Goal: Task Accomplishment & Management: Use online tool/utility

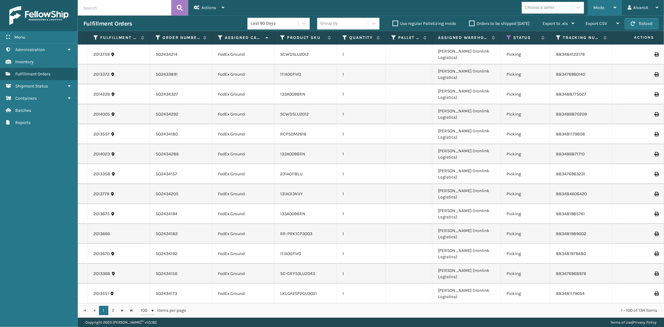
click at [605, 9] on div "Mode" at bounding box center [604, 8] width 23 height 16
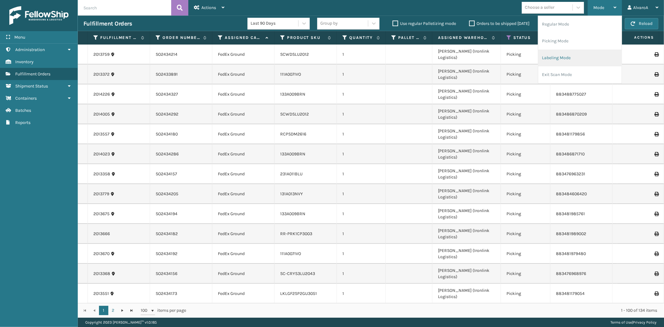
click at [563, 54] on li "Labeling Mode" at bounding box center [579, 57] width 83 height 17
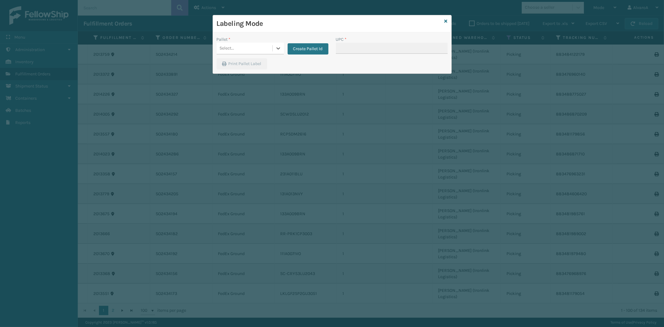
click at [271, 44] on div "Select..." at bounding box center [245, 48] width 56 height 10
click at [290, 49] on button "Create Pallet Id" at bounding box center [307, 48] width 41 height 11
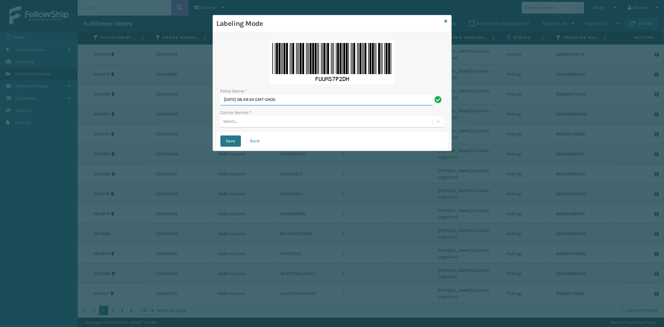
drag, startPoint x: 300, startPoint y: 101, endPoint x: 109, endPoint y: 129, distance: 192.7
click at [109, 129] on div "Labeling Mode Pallet Name * [DATE] 08:49:34 GMT-0400 Carrier Service * Select..…" at bounding box center [332, 163] width 664 height 327
type input "LPN 496018 #1"
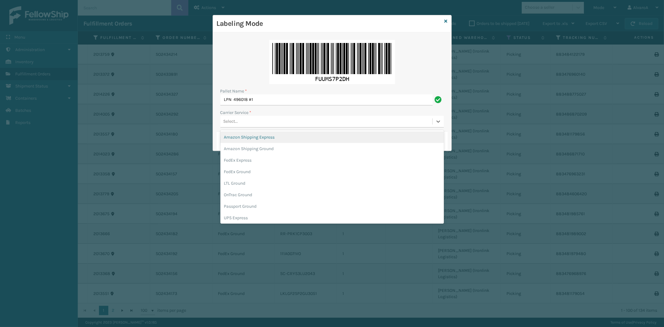
click at [250, 118] on div "Select..." at bounding box center [326, 121] width 212 height 10
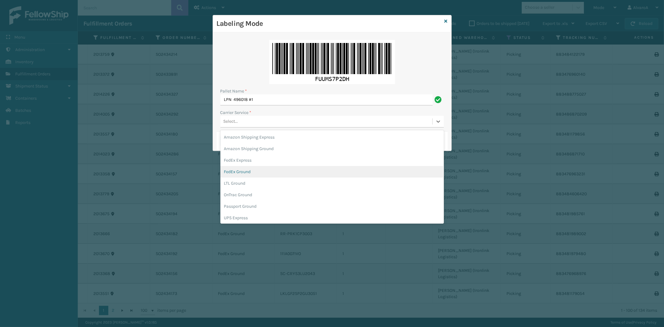
click at [244, 171] on div "FedEx Ground" at bounding box center [331, 172] width 223 height 12
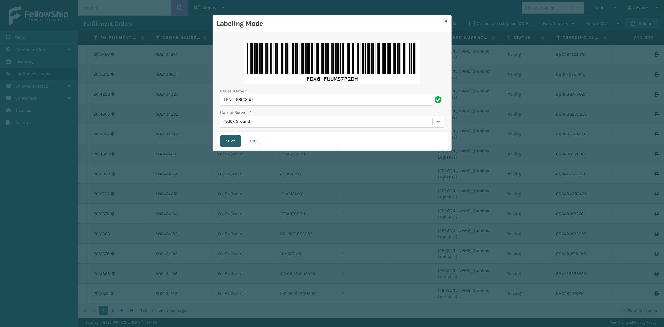
click at [227, 141] on button "Save" at bounding box center [230, 140] width 21 height 11
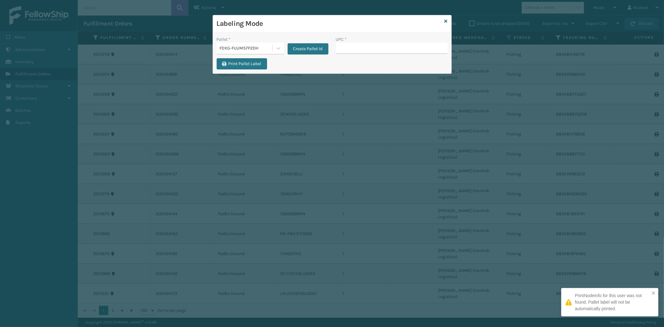
click at [358, 54] on div "UPC *" at bounding box center [391, 47] width 119 height 22
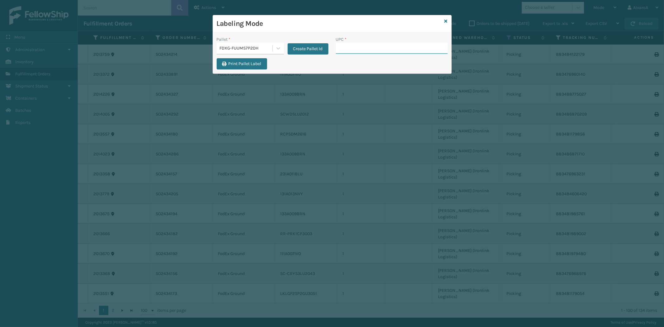
click at [344, 49] on input "UPC *" at bounding box center [392, 48] width 112 height 11
paste input "CCWENKS2M26CFVA"
type input "CCWENKS2M26CFVA"
paste input "RCPSDM2616"
type input "RCPSDM2616"
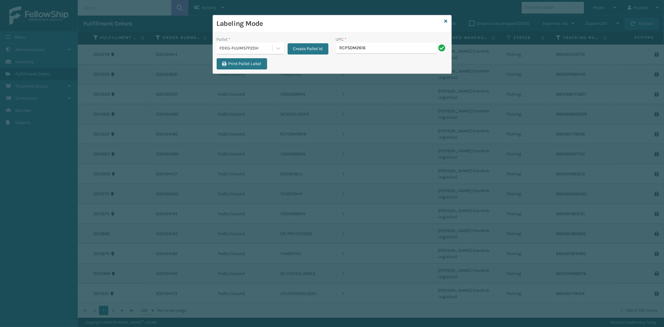
type input "RCPSDM2616"
paste input "CCWENKS2M26DGRA"
type input "CCWENKS2M26DGRA"
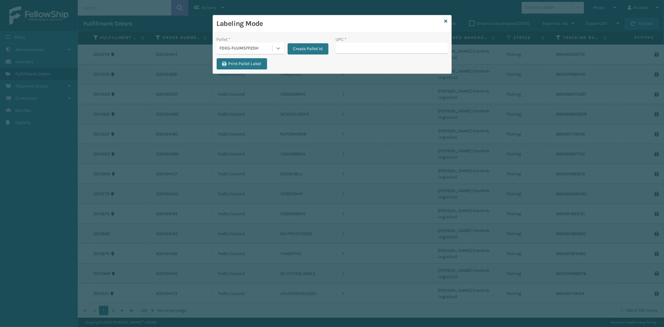
click at [279, 52] on div at bounding box center [277, 48] width 11 height 11
click at [243, 86] on div "FDXG-FUUMS7P2DH" at bounding box center [250, 87] width 67 height 12
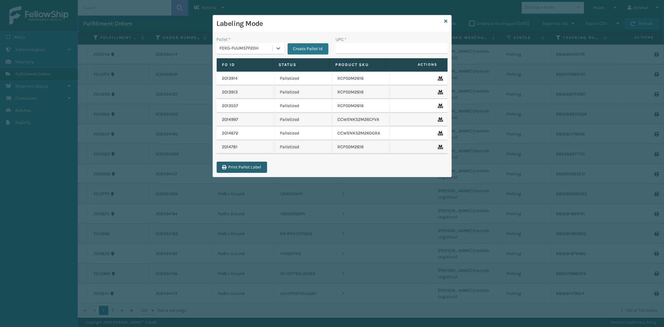
click at [243, 168] on button "Print Pallet Label" at bounding box center [242, 166] width 50 height 11
click at [296, 46] on button "Create Pallet Id" at bounding box center [307, 48] width 41 height 11
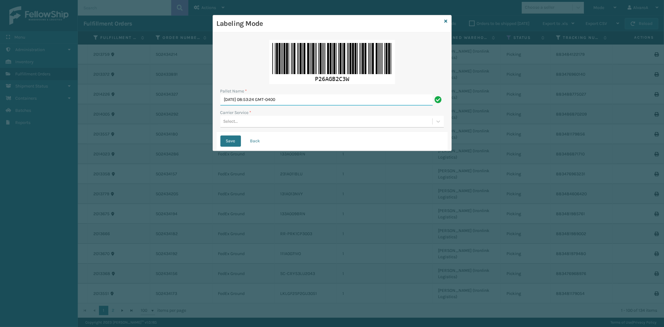
drag, startPoint x: 301, startPoint y: 102, endPoint x: 180, endPoint y: 131, distance: 124.4
click at [180, 131] on div "Labeling Mode Pallet Name * [DATE] 08:53:24 GMT-0400 Carrier Service * Select..…" at bounding box center [332, 163] width 664 height 327
type input "LPN 496016 #1"
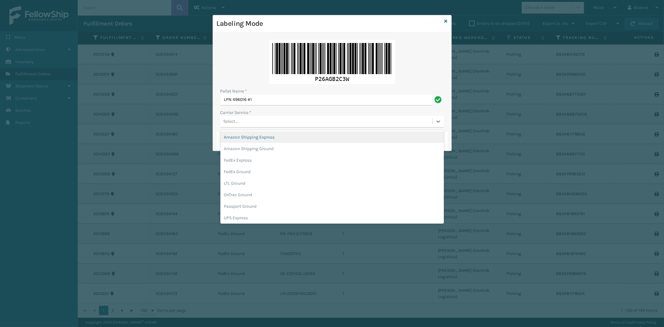
drag, startPoint x: 268, startPoint y: 119, endPoint x: 254, endPoint y: 160, distance: 42.7
click at [268, 119] on div "Select..." at bounding box center [326, 121] width 212 height 10
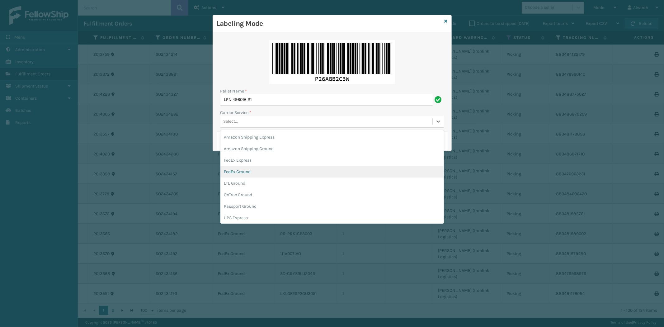
click at [251, 173] on div "FedEx Ground" at bounding box center [331, 172] width 223 height 12
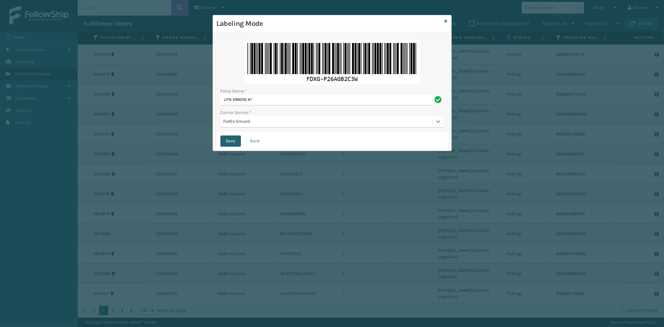
click at [235, 136] on button "Save" at bounding box center [230, 140] width 21 height 11
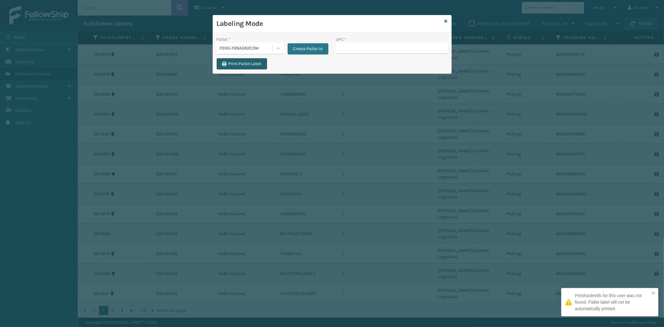
click at [225, 67] on button "Print Pallet Label" at bounding box center [242, 63] width 50 height 11
click at [342, 51] on input "UPC *" at bounding box center [392, 48] width 112 height 11
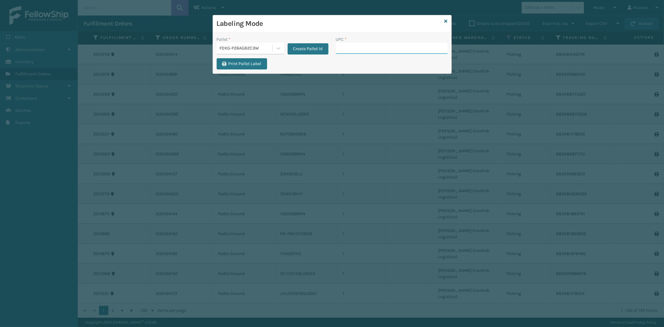
paste input "133A009BRN"
type input "133A009BRN"
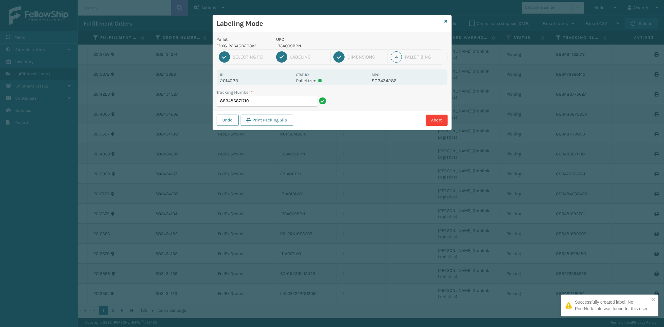
type input "883486871710 133A009BRN"
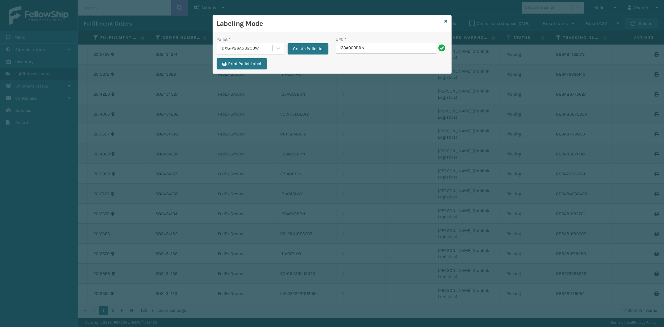
type input "133A009BRN"
paste input "LKLGF2SP3OLV-C"
type input "LKLGF2SP3OLV-C"
click at [294, 46] on button "Create Pallet Id" at bounding box center [307, 48] width 41 height 11
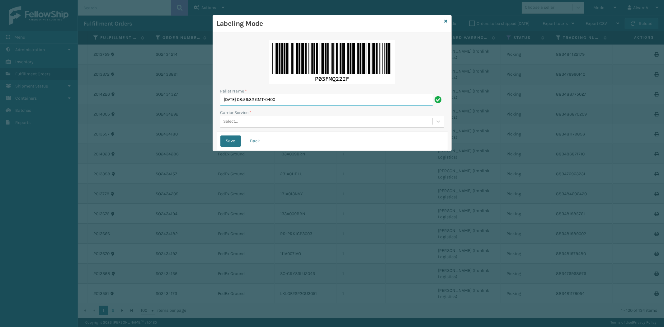
click at [303, 98] on input "[DATE] 08:56:32 GMT-0400" at bounding box center [326, 99] width 212 height 11
drag, startPoint x: 302, startPoint y: 102, endPoint x: 196, endPoint y: 123, distance: 108.1
click at [196, 123] on div "Labeling Mode Pallet Name * [DATE] 08:56:32 GMT-0400 Carrier Service * Select..…" at bounding box center [332, 163] width 664 height 327
type input "LPN 496017 #1"
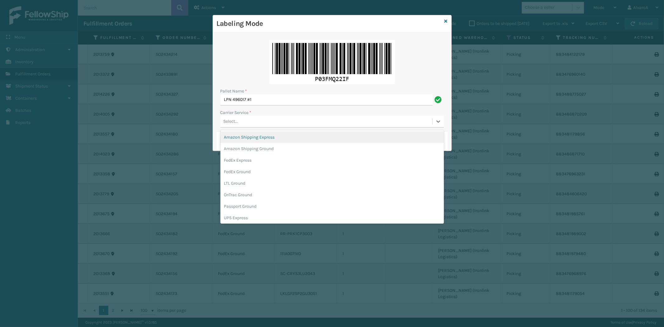
drag, startPoint x: 256, startPoint y: 125, endPoint x: 255, endPoint y: 154, distance: 28.6
click at [256, 125] on div "Select..." at bounding box center [326, 121] width 212 height 10
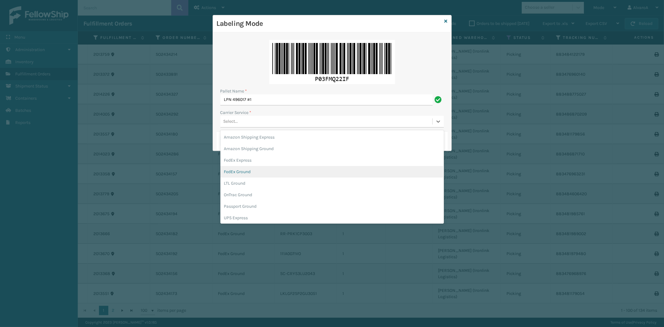
click at [250, 167] on div "FedEx Ground" at bounding box center [331, 172] width 223 height 12
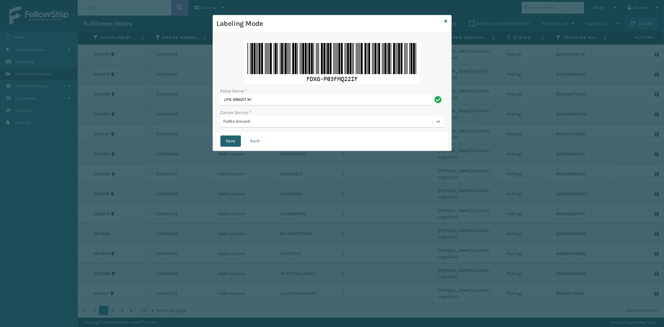
click at [229, 142] on button "Save" at bounding box center [230, 140] width 21 height 11
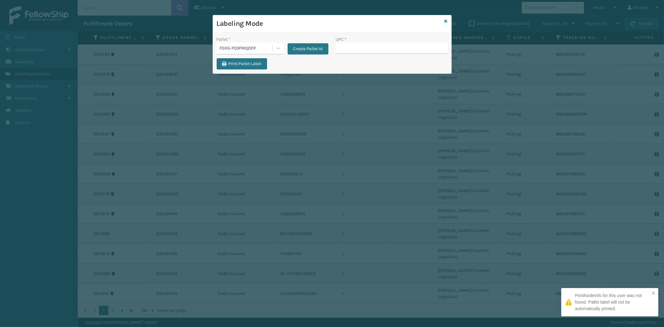
click at [354, 50] on input "UPC *" at bounding box center [392, 48] width 112 height 11
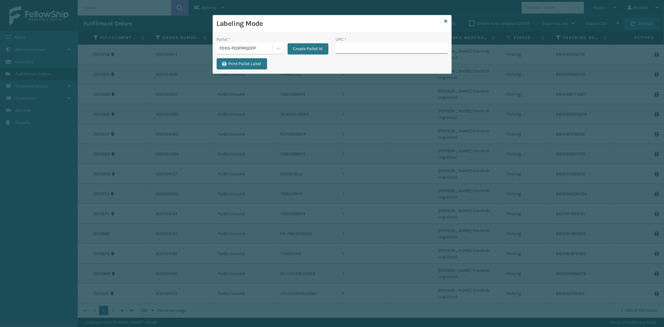
paste input "CCHRFKS2BLUVA"
type input "CCHRFKS2BLUVA"
paste input "131A013NVY"
type input "131A013NVY"
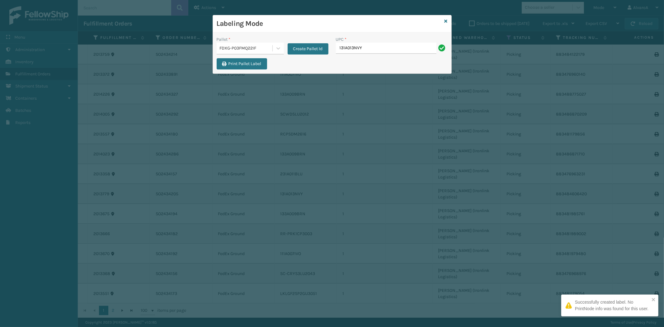
type input "131A013NVY"
paste input "516A007TPE"
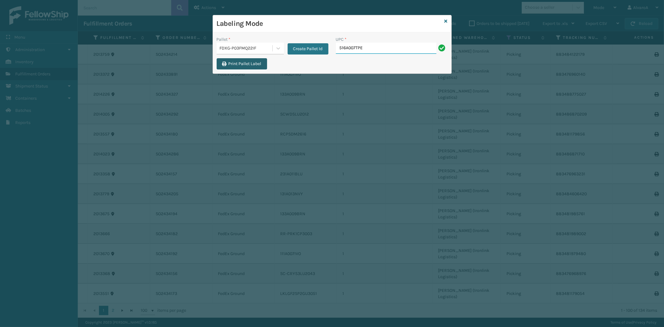
type input "516A007TPE"
paste input "516A007TPE"
type input "5"
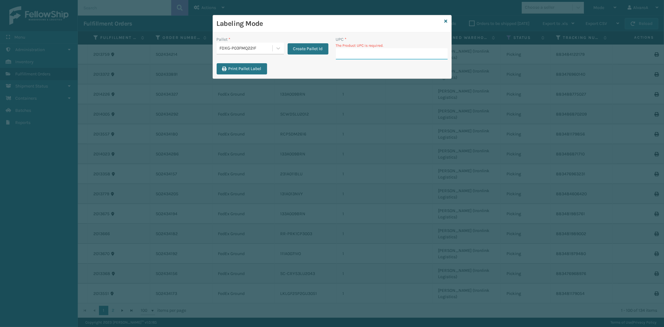
paste input "CCWENKS2LBRRA"
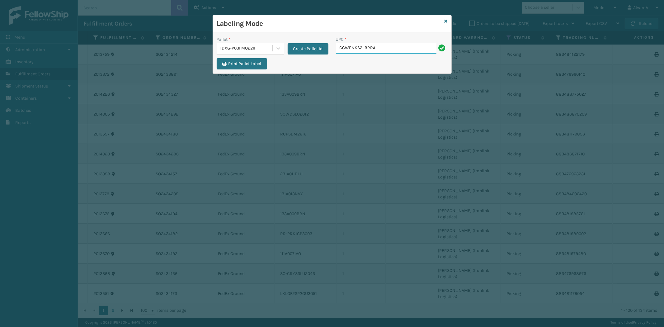
type input "CCWENKS2LBRRA"
paste input "131A016IVO"
type input "131A016IVO"
paste input "CCHRFKS2M26BKVA"
type input "CCHRFKS2M26BKVA"
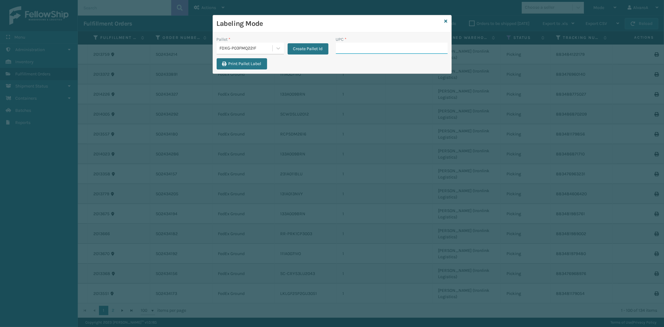
paste input "CCHRFKS2BGEVA"
type input "CCHRFKS2BGEVA"
paste input "132A013BRN"
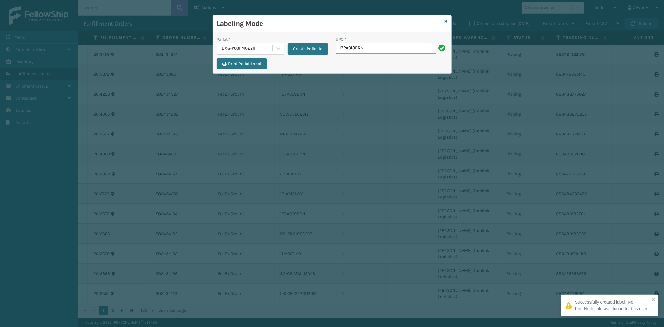
type input "132A013BRN"
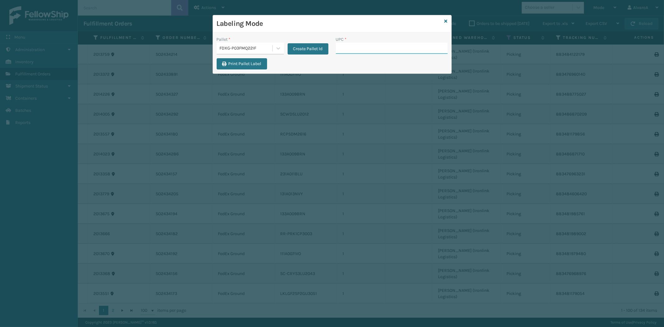
paste input "132A009BRN"
type input "132A009BRN"
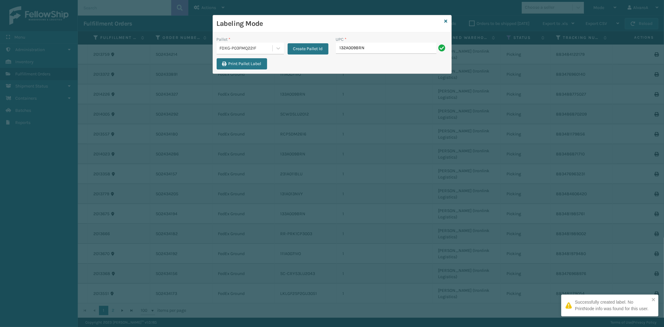
type input "132A009BRN"
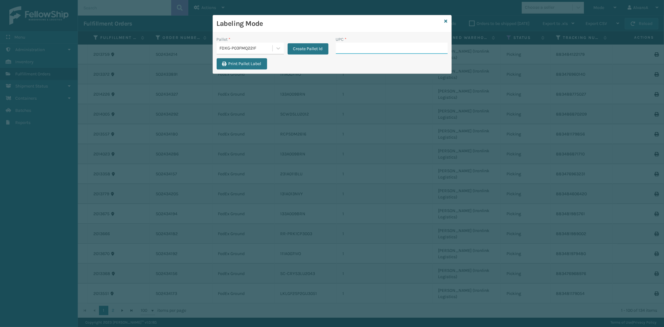
paste input "111A007IVO"
type input "111A007IVO"
paste input "CCHRFKS2M26BRRA"
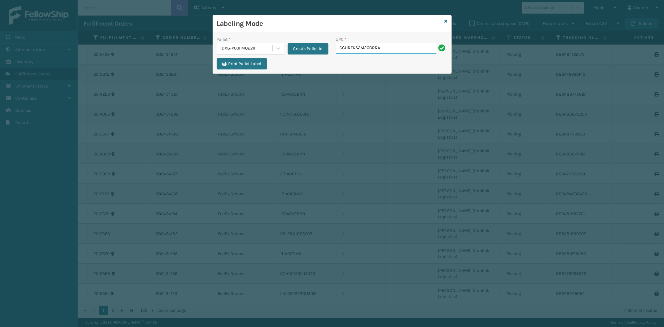
type input "CCHRFKS2M26BRRA"
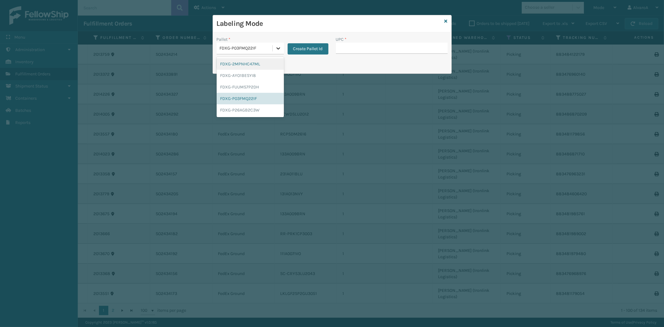
click at [281, 54] on div at bounding box center [277, 48] width 11 height 11
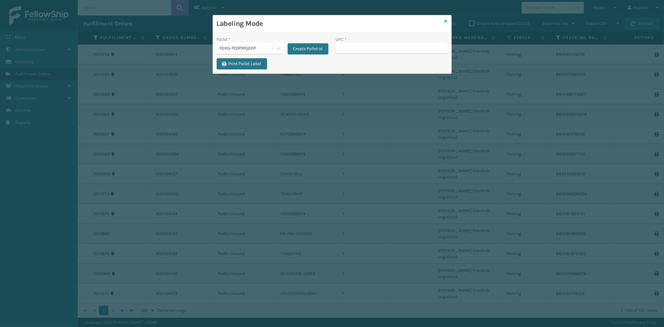
click at [446, 21] on icon at bounding box center [445, 21] width 3 height 4
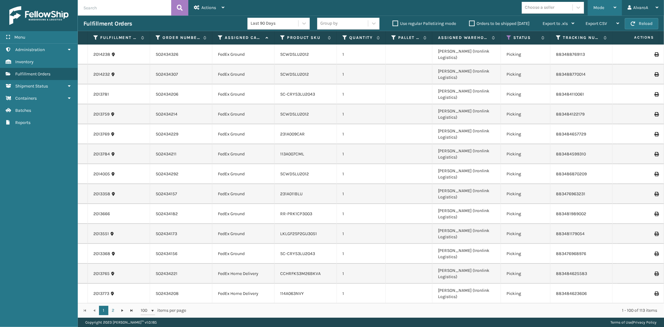
click at [595, 5] on div "Mode" at bounding box center [604, 8] width 23 height 16
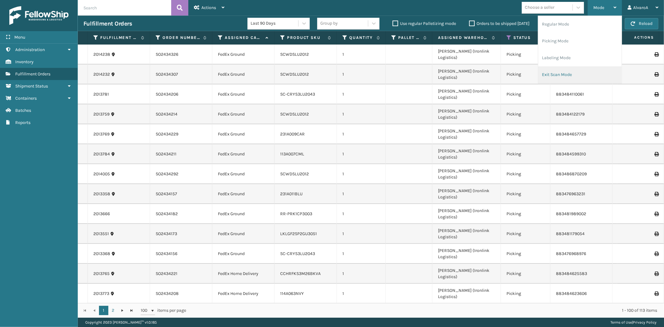
click at [563, 73] on li "Exit Scan Mode" at bounding box center [579, 74] width 83 height 17
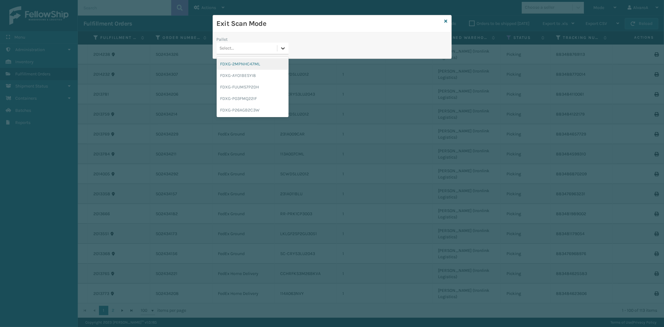
click at [279, 48] on div at bounding box center [282, 48] width 11 height 11
click at [244, 99] on div "FDXG-P03FMQ22IF" at bounding box center [253, 99] width 72 height 12
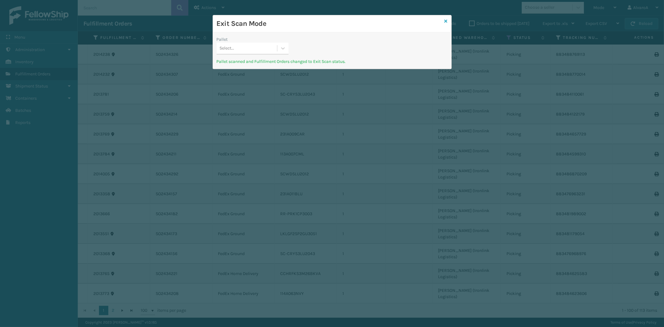
click at [444, 21] on icon at bounding box center [445, 21] width 3 height 4
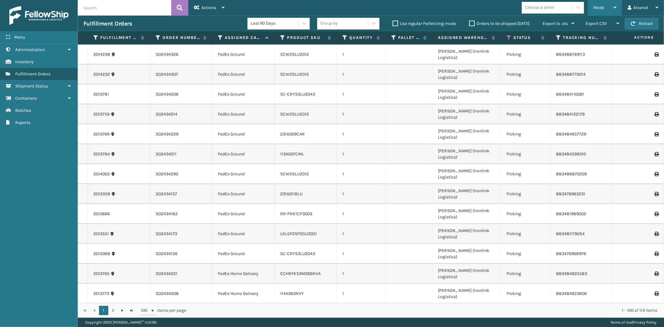
click at [598, 10] on span "Mode" at bounding box center [598, 7] width 11 height 5
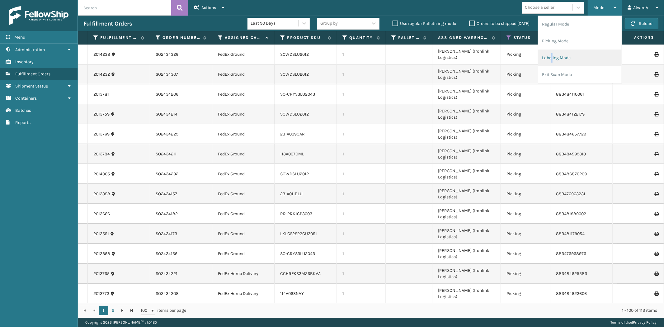
click at [552, 55] on li "Labeling Mode" at bounding box center [579, 57] width 83 height 17
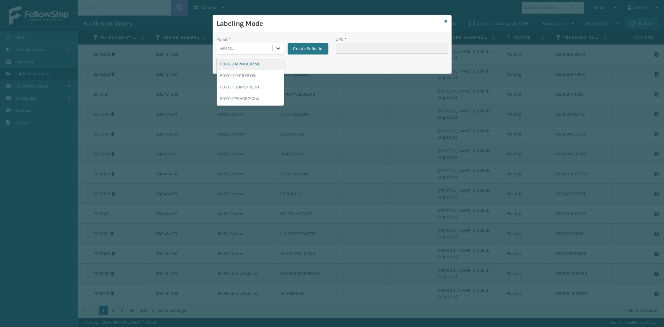
drag, startPoint x: 279, startPoint y: 46, endPoint x: 266, endPoint y: 55, distance: 16.3
click at [279, 47] on icon at bounding box center [278, 48] width 6 height 6
click at [237, 83] on div "FDXG-FUUMS7P2DH" at bounding box center [250, 87] width 67 height 12
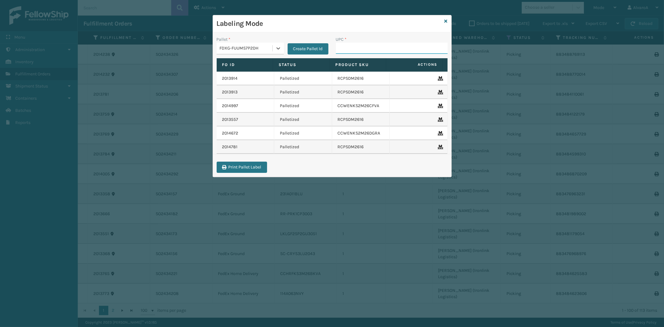
click at [369, 52] on input "UPC *" at bounding box center [392, 48] width 112 height 11
type input "CCHRFKS2M26DGRA"
type input "CCWENKS1M26CFVA"
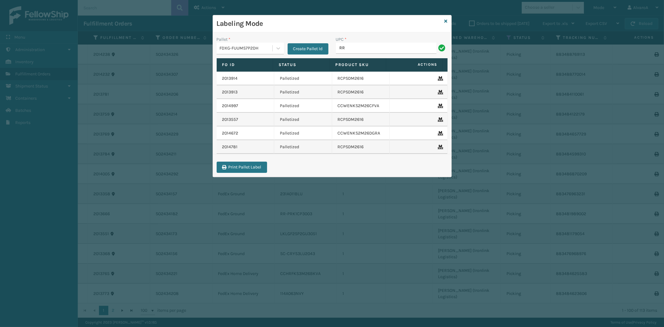
type input "RR-PRK1CM2022"
type input "RR-PRK1CP3003"
type input "SC-CRYS3LU2012"
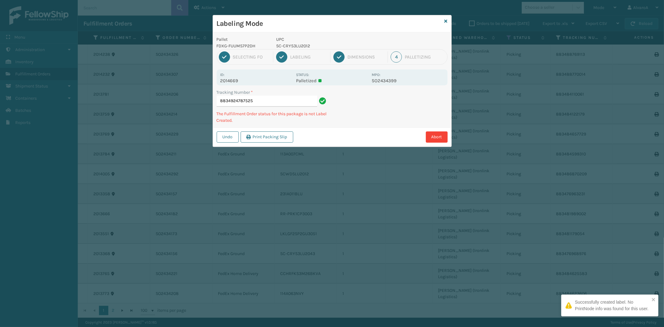
type input "883492478752SC"
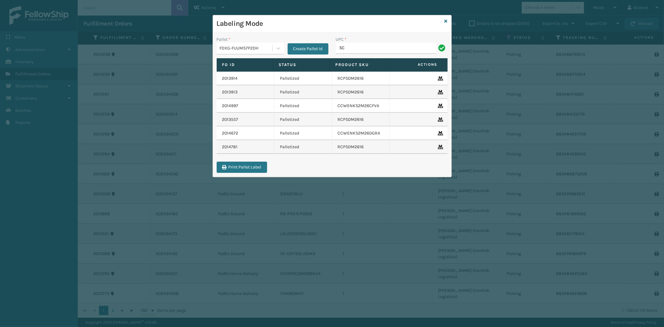
type input "SC-CRYS3LU2012"
type input "SC-CRYS3LU2043"
type input "SC-CRYS3LU2051"
click at [278, 48] on icon at bounding box center [278, 48] width 6 height 6
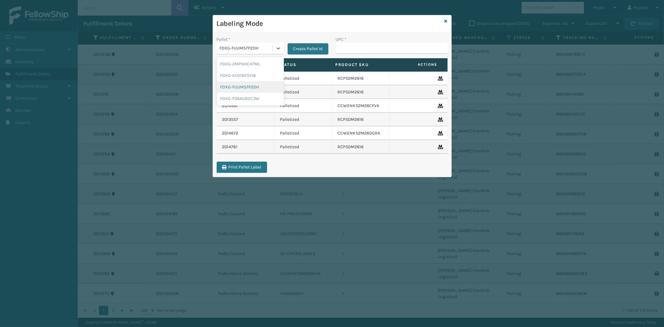
click at [251, 87] on div "FDXG-FUUMS7P2DH" at bounding box center [250, 87] width 67 height 12
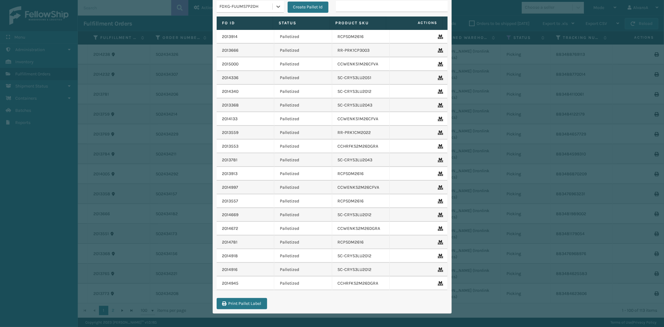
scroll to position [43, 0]
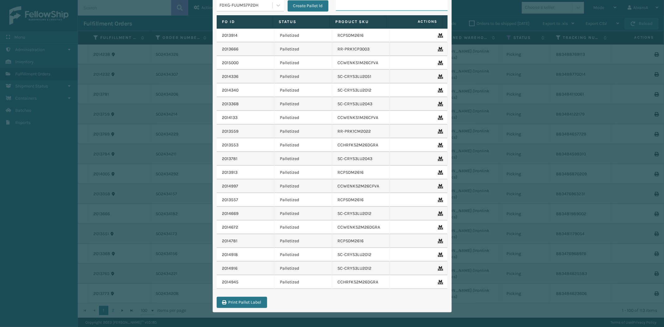
click at [377, 3] on input "UPC *" at bounding box center [392, 5] width 112 height 11
type input "SC-CRYS3LU2051"
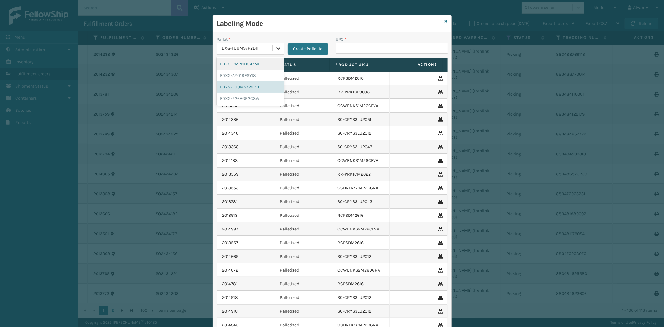
click at [276, 49] on icon at bounding box center [278, 48] width 6 height 6
click at [238, 98] on div "FDXG-P26AGB2C3W" at bounding box center [250, 99] width 67 height 12
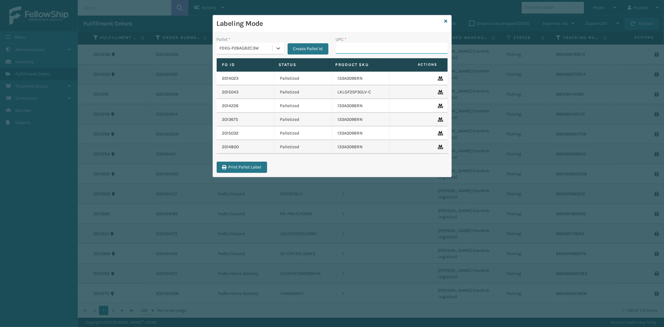
click at [346, 49] on input "UPC *" at bounding box center [392, 48] width 112 height 11
click at [362, 50] on input "UPC *" at bounding box center [392, 48] width 112 height 11
type input "113A007CHR"
click at [279, 48] on icon at bounding box center [278, 48] width 4 height 2
click at [234, 97] on div "FDXG-P26AGB2C3W" at bounding box center [250, 99] width 67 height 12
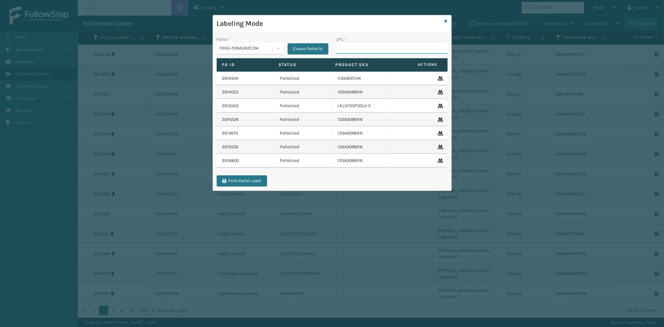
click at [353, 50] on input "UPC *" at bounding box center [392, 48] width 112 height 11
type input "113A007CML"
type input "114A063NVY"
type input "114A064BGE"
type input "CCHRFKS3M26BKVA"
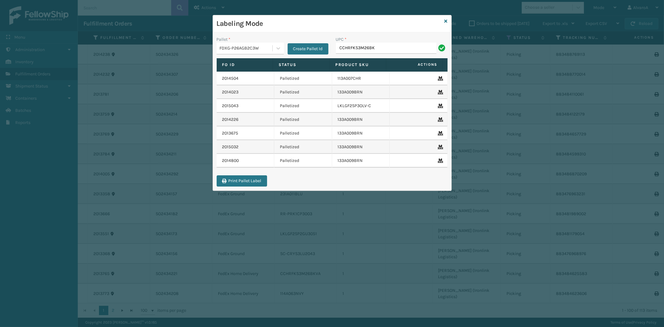
type input "CCHRFKS3M26BKVA"
type input "CCHRFKS3M26BRRA"
type input "CCWENKS3LBRRA"
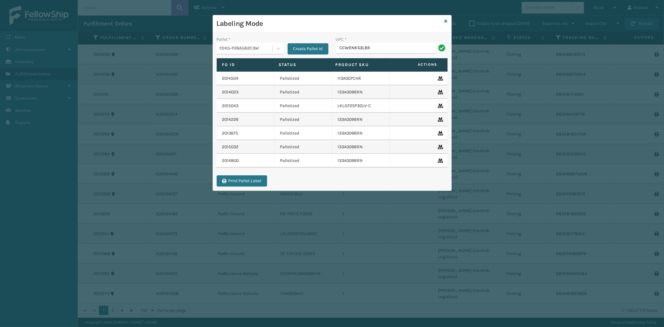
type input "CCWENKS3LBRRA"
type input "LKLGF2SP3CAR"
type input "LKLGF2SP3GU3051"
type input "LSHRFS3CP3003R"
click at [445, 20] on icon at bounding box center [445, 21] width 3 height 4
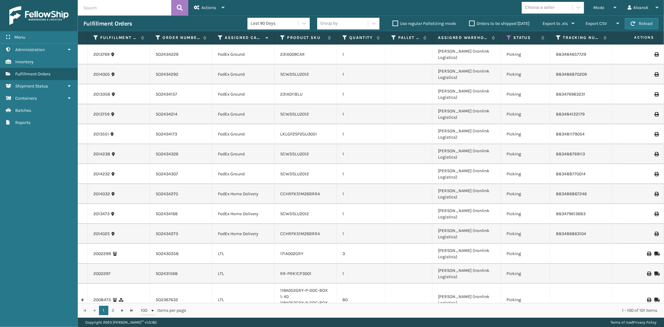
click at [604, 12] on div "Mode" at bounding box center [604, 8] width 23 height 16
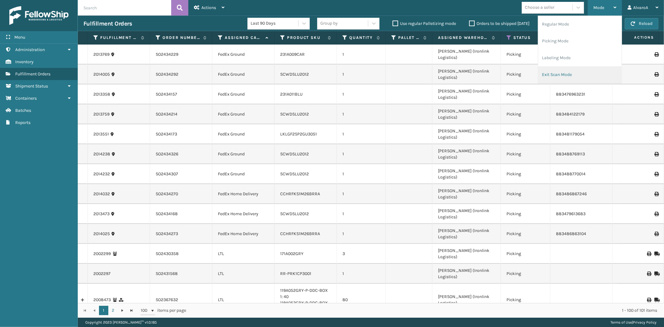
click at [559, 76] on li "Exit Scan Mode" at bounding box center [579, 74] width 83 height 17
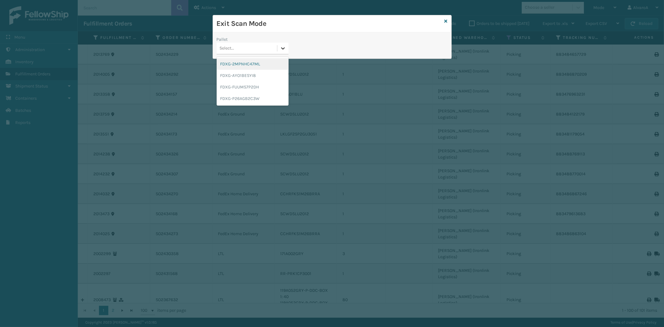
click at [282, 48] on icon at bounding box center [283, 48] width 6 height 6
click at [244, 88] on div "FDXG-FUUMS7P2DH" at bounding box center [253, 87] width 72 height 12
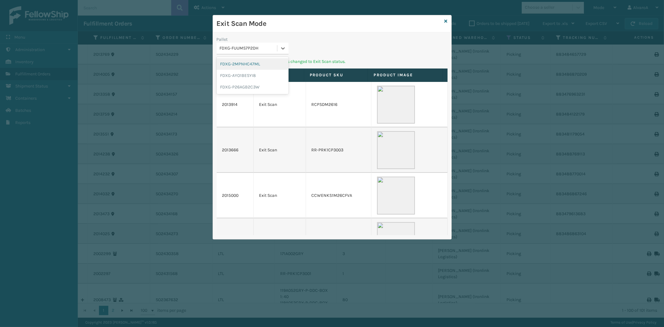
click at [282, 44] on div at bounding box center [282, 48] width 11 height 11
click at [249, 85] on div "FDXG-P26AGB2C3W" at bounding box center [253, 87] width 72 height 12
click at [445, 20] on icon at bounding box center [445, 21] width 3 height 4
